Goal: Browse casually

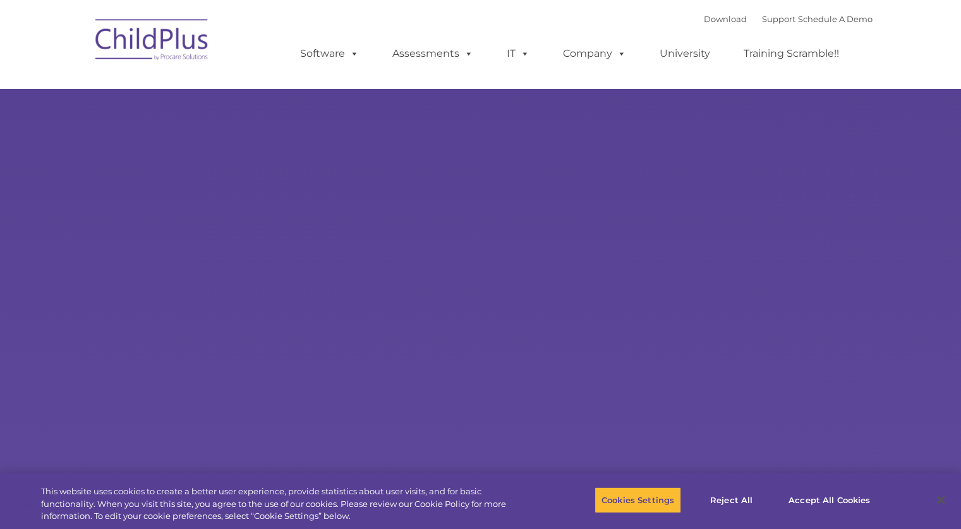
type input ""
select select "MEDIUM"
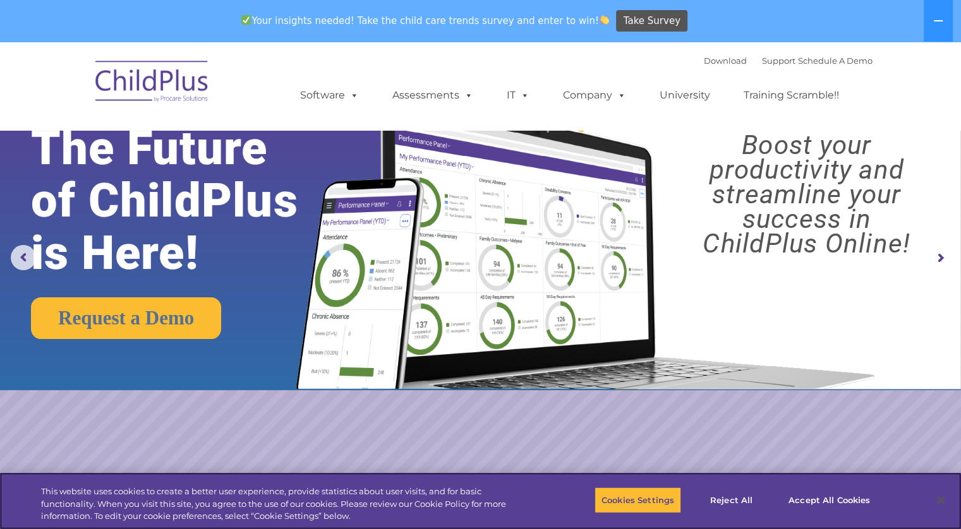
scroll to position [28, 0]
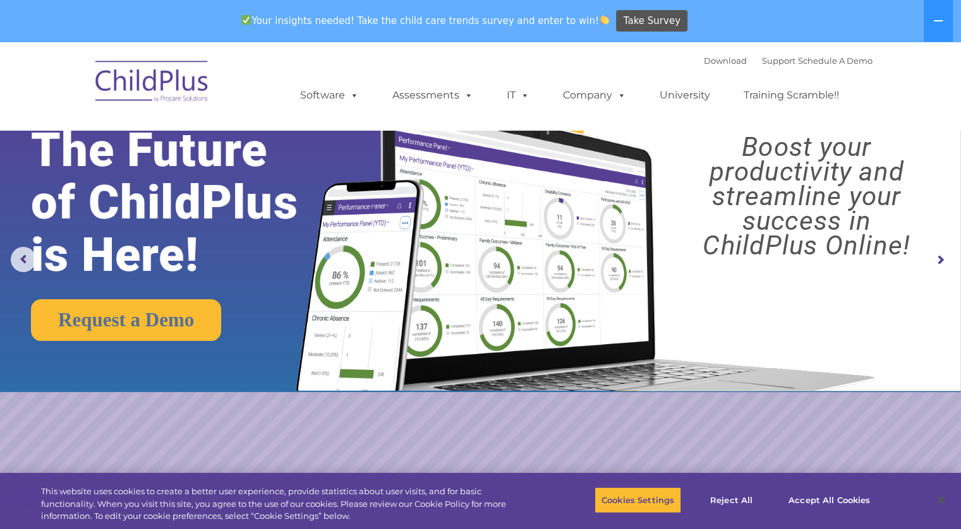
click at [171, 73] on img at bounding box center [152, 83] width 126 height 63
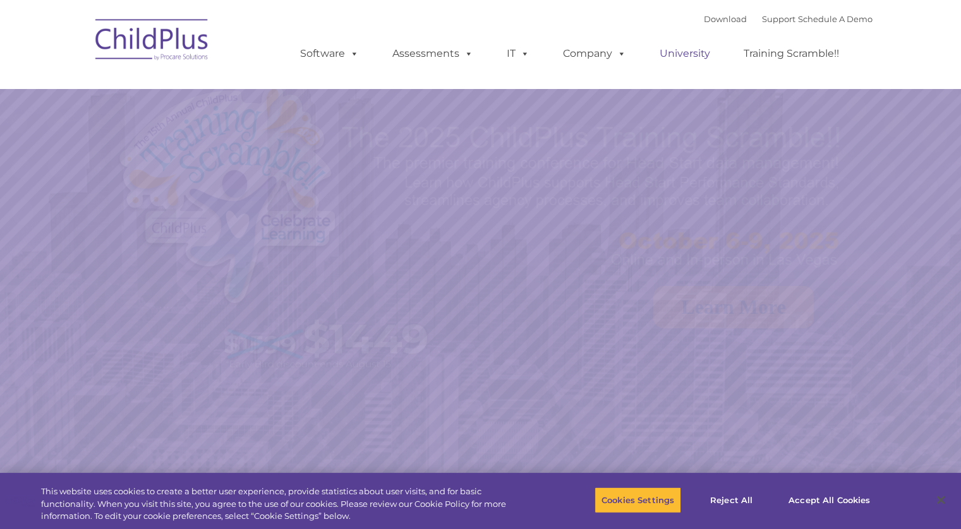
select select "MEDIUM"
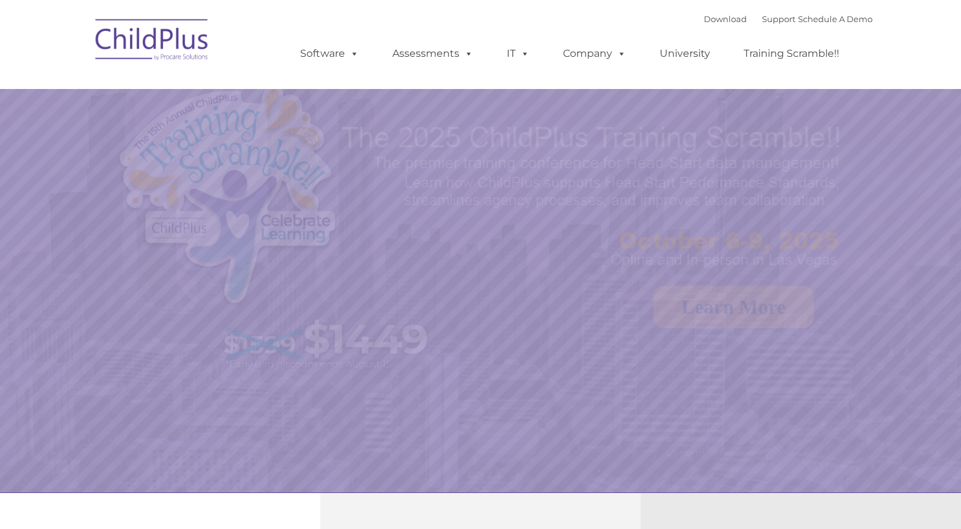
select select "MEDIUM"
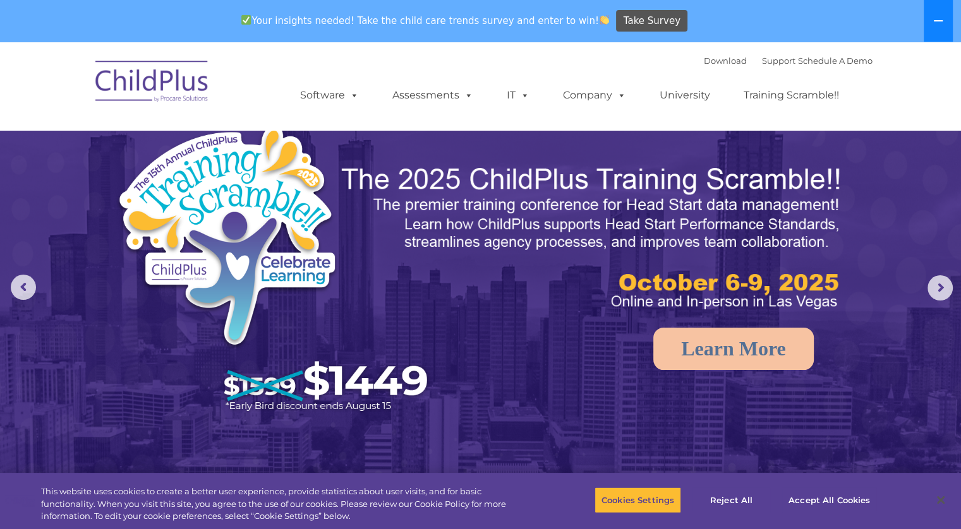
click at [938, 24] on icon at bounding box center [938, 21] width 10 height 10
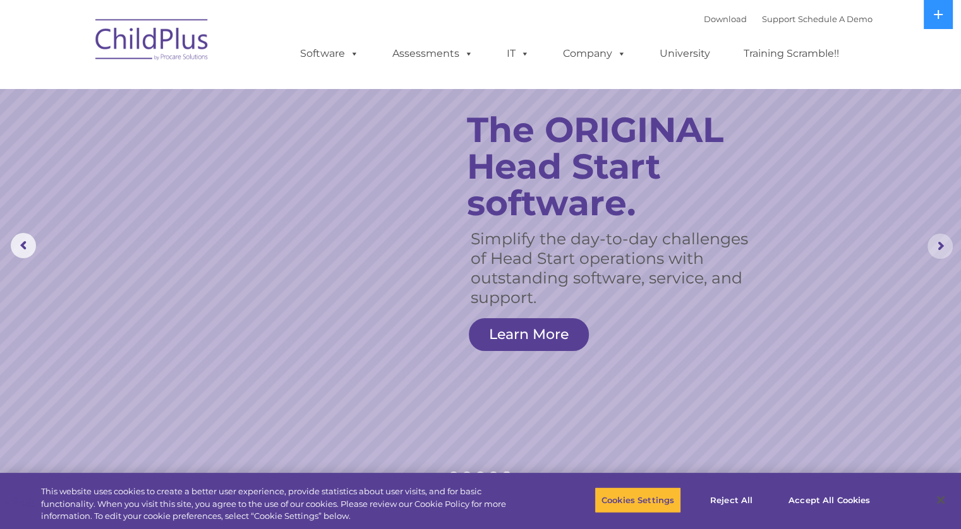
click at [942, 239] on rs-arrow at bounding box center [939, 246] width 25 height 25
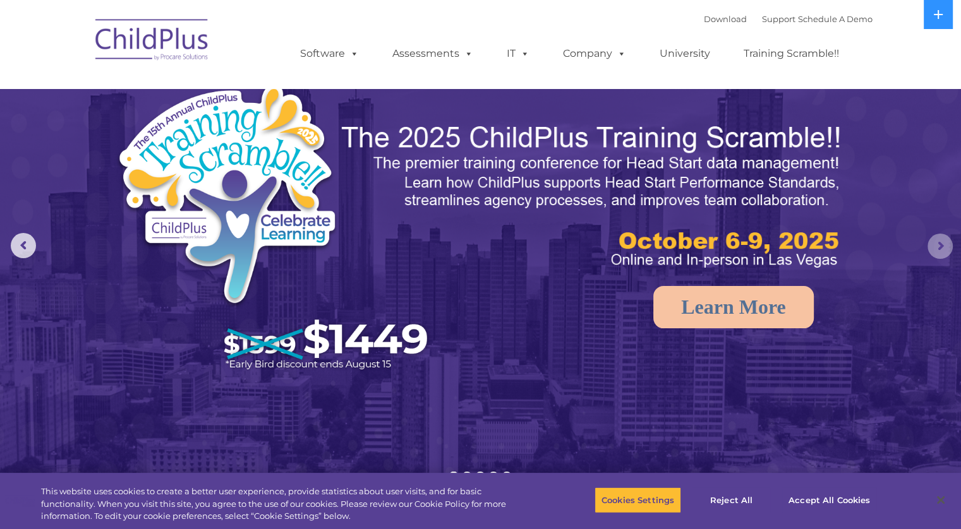
click at [933, 256] on rs-arrow at bounding box center [939, 246] width 25 height 25
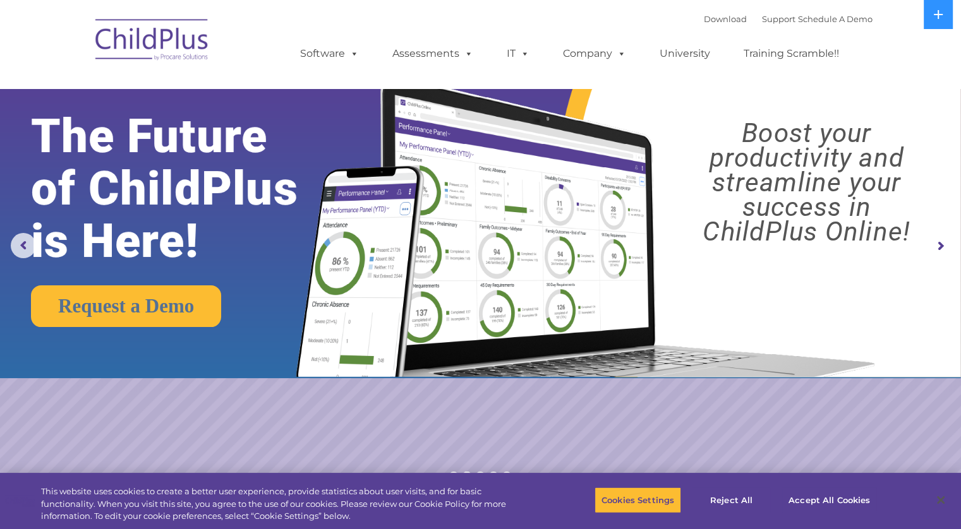
click at [933, 256] on rs-arrow at bounding box center [939, 246] width 25 height 25
